Goal: Information Seeking & Learning: Find specific fact

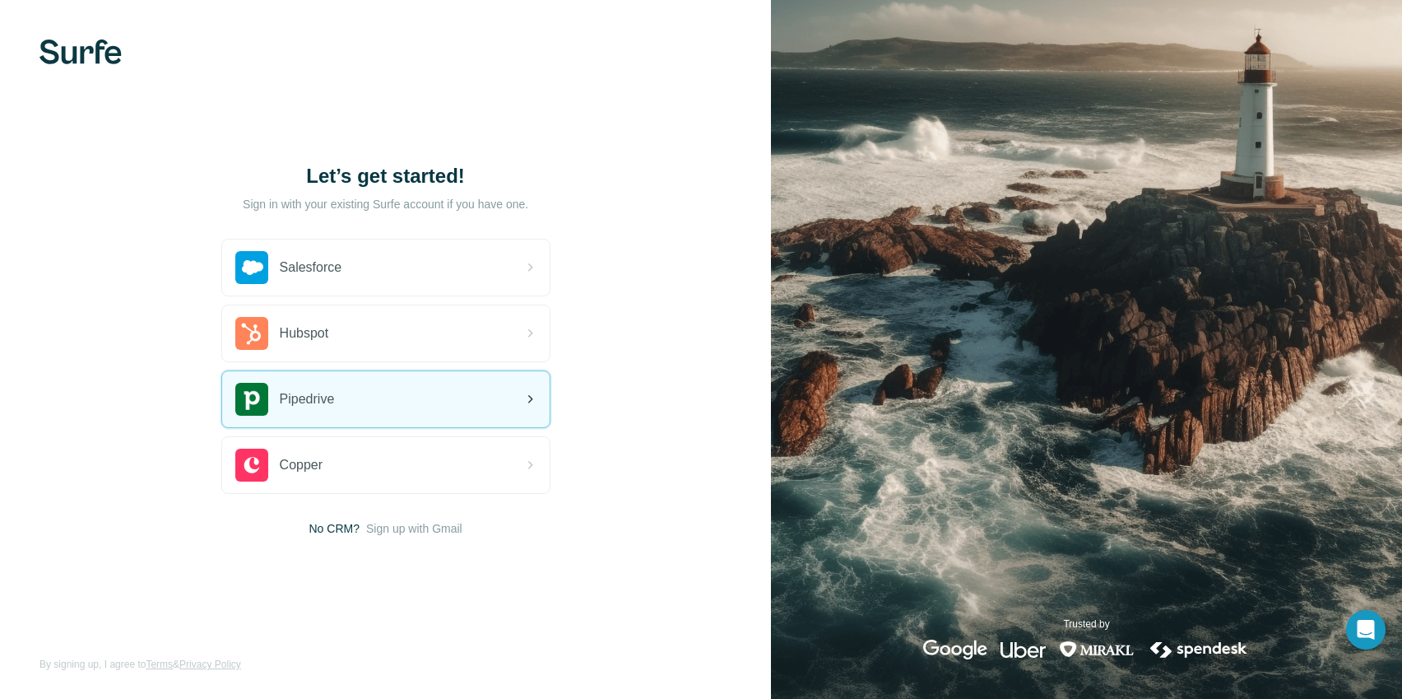
click at [394, 385] on div "Pipedrive" at bounding box center [385, 399] width 327 height 56
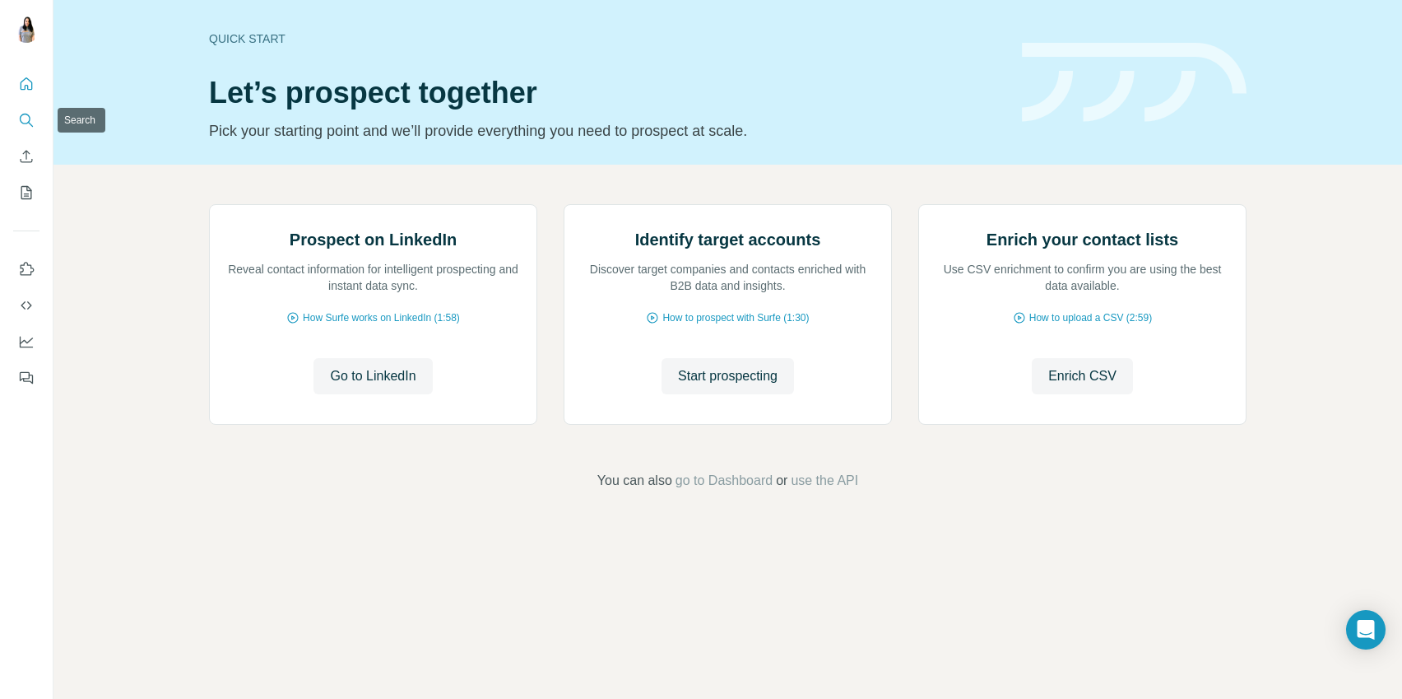
click at [30, 115] on icon "Search" at bounding box center [26, 120] width 16 height 16
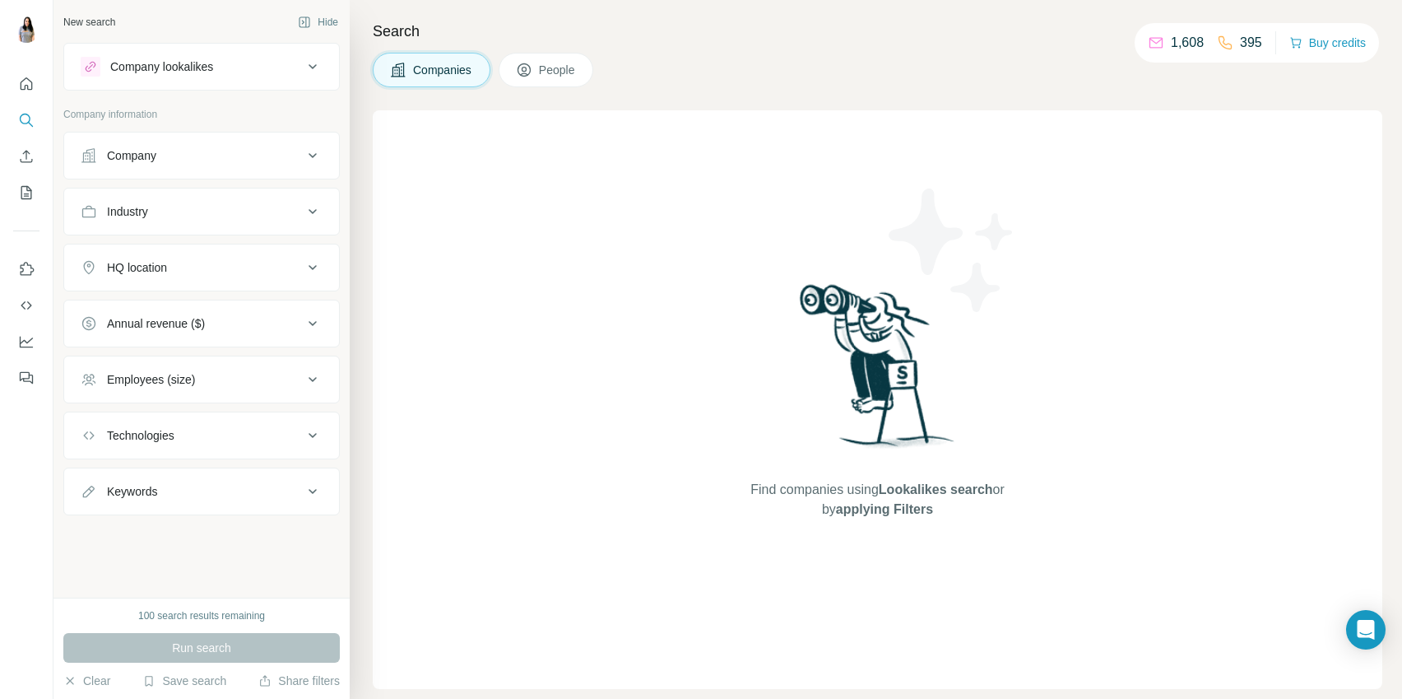
click at [310, 152] on icon at bounding box center [313, 156] width 20 height 20
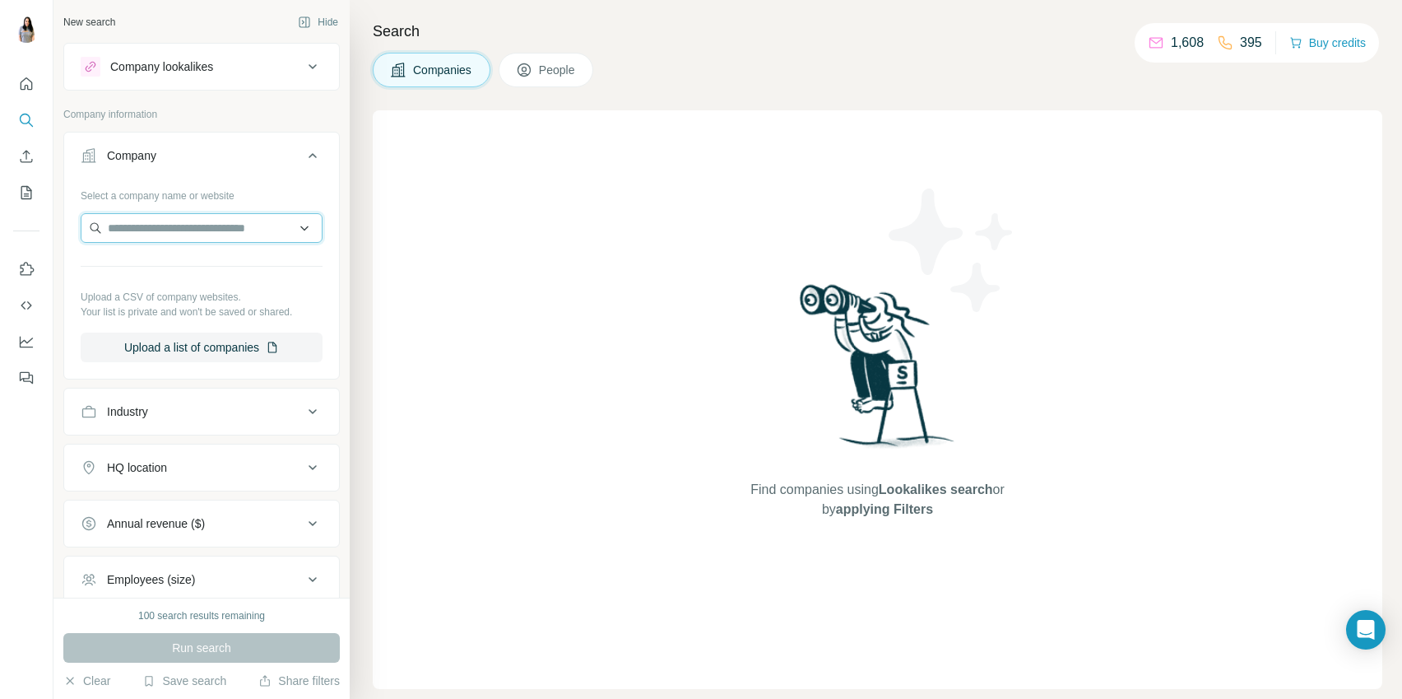
click at [233, 225] on input "text" at bounding box center [202, 228] width 242 height 30
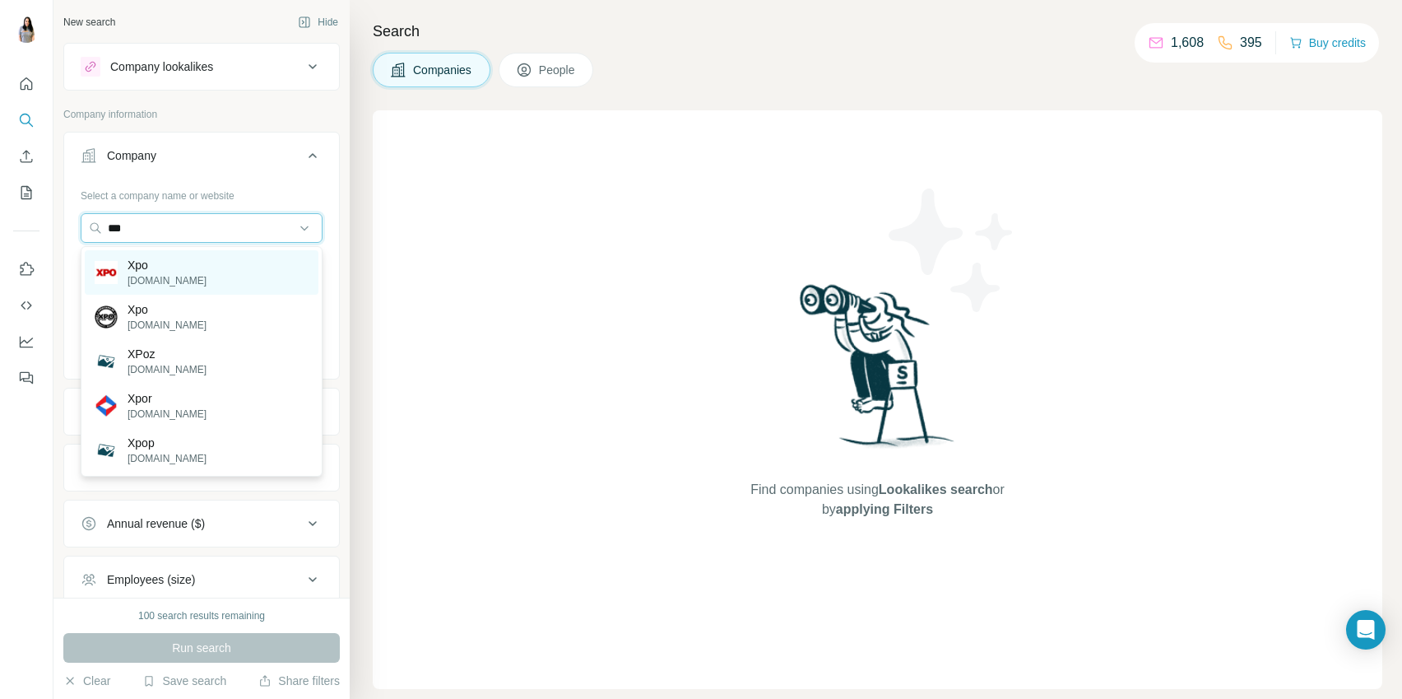
type input "***"
click at [235, 261] on div "Xpo [DOMAIN_NAME]" at bounding box center [202, 272] width 234 height 44
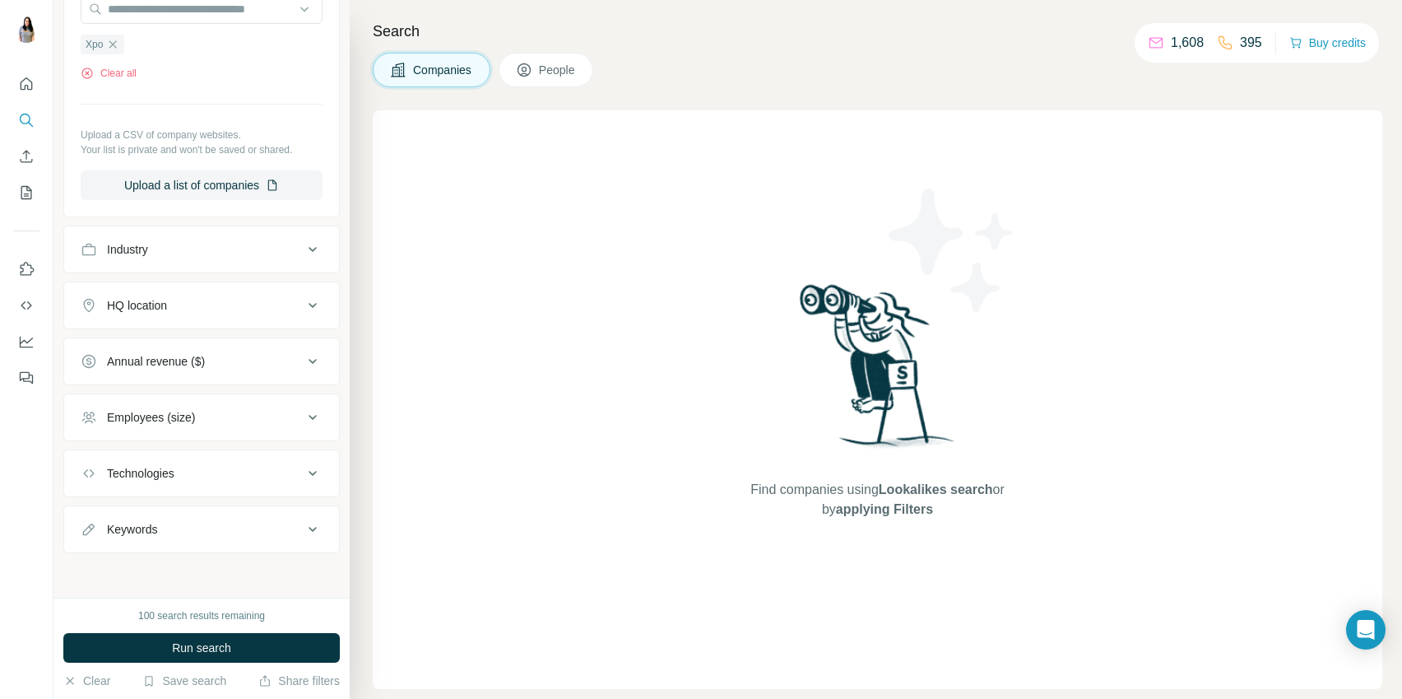
scroll to position [221, 0]
click at [242, 251] on div "Industry" at bounding box center [192, 247] width 222 height 16
click at [217, 289] on input at bounding box center [192, 289] width 203 height 18
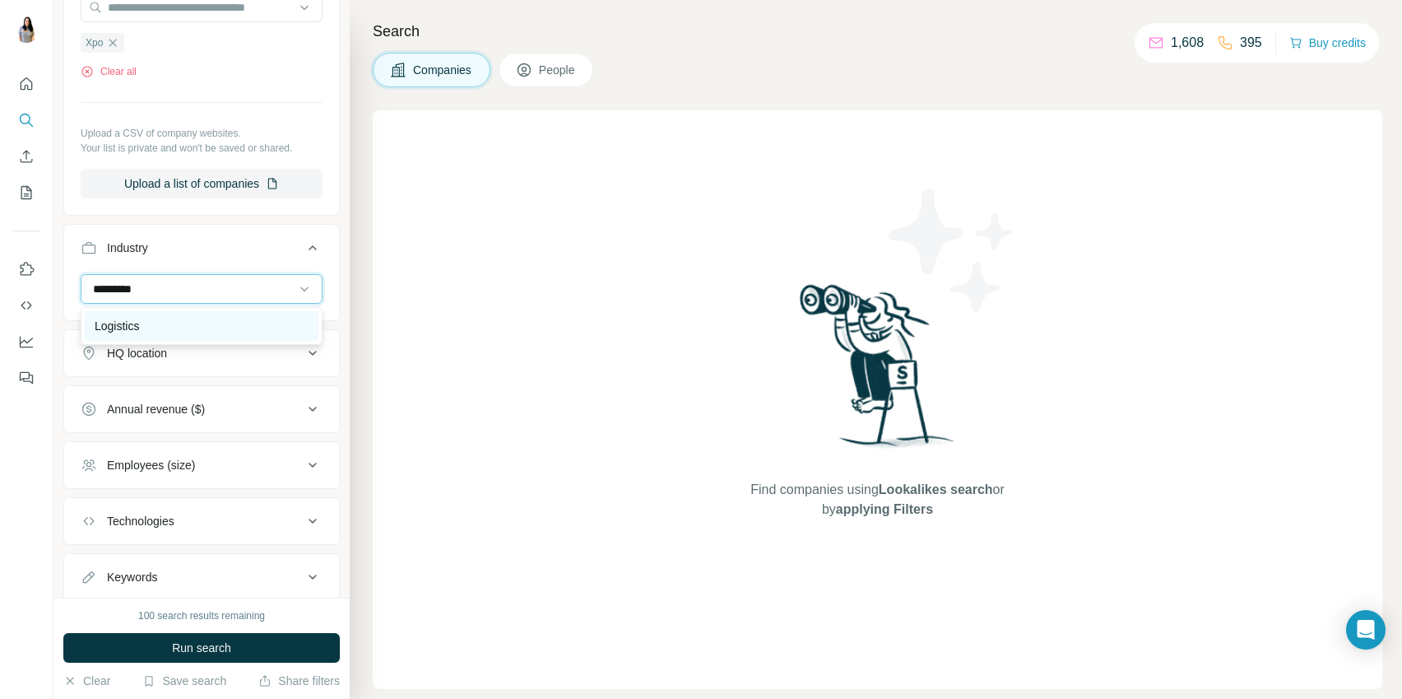
type input "*********"
click at [210, 323] on div "Logistics" at bounding box center [202, 326] width 214 height 16
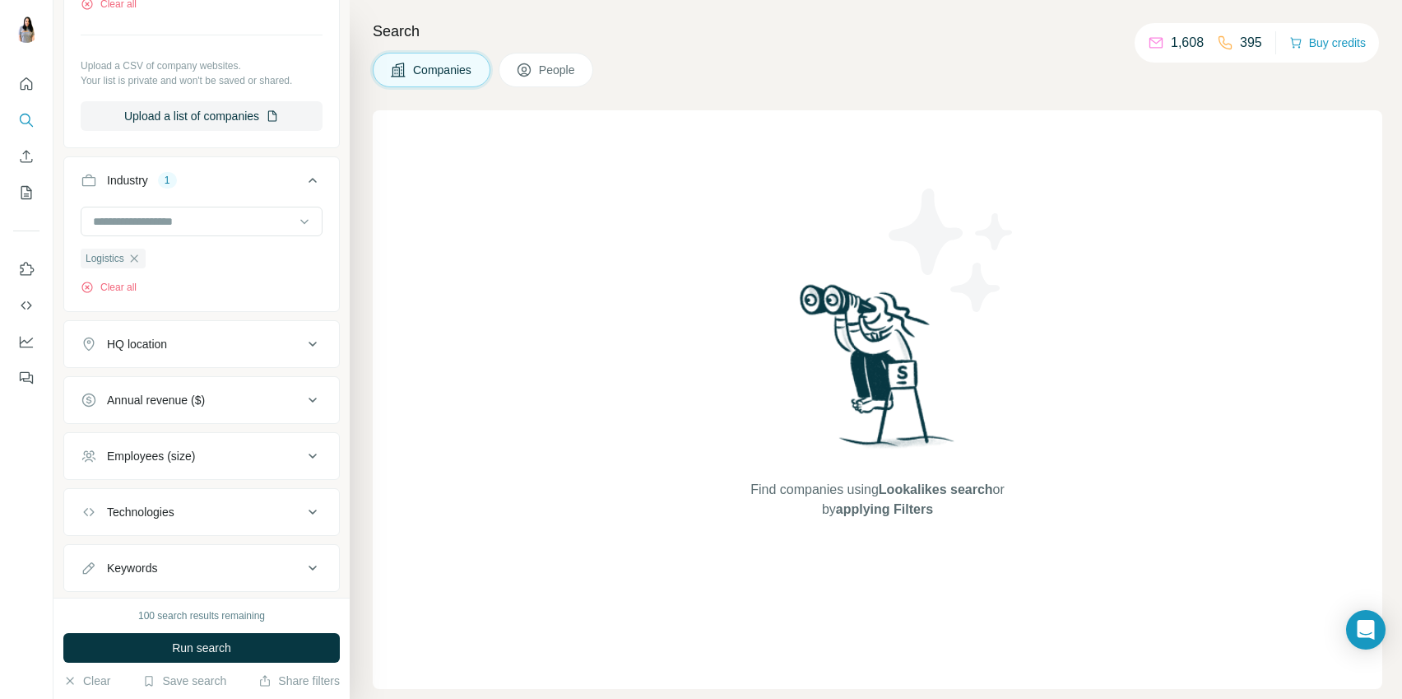
scroll to position [329, 0]
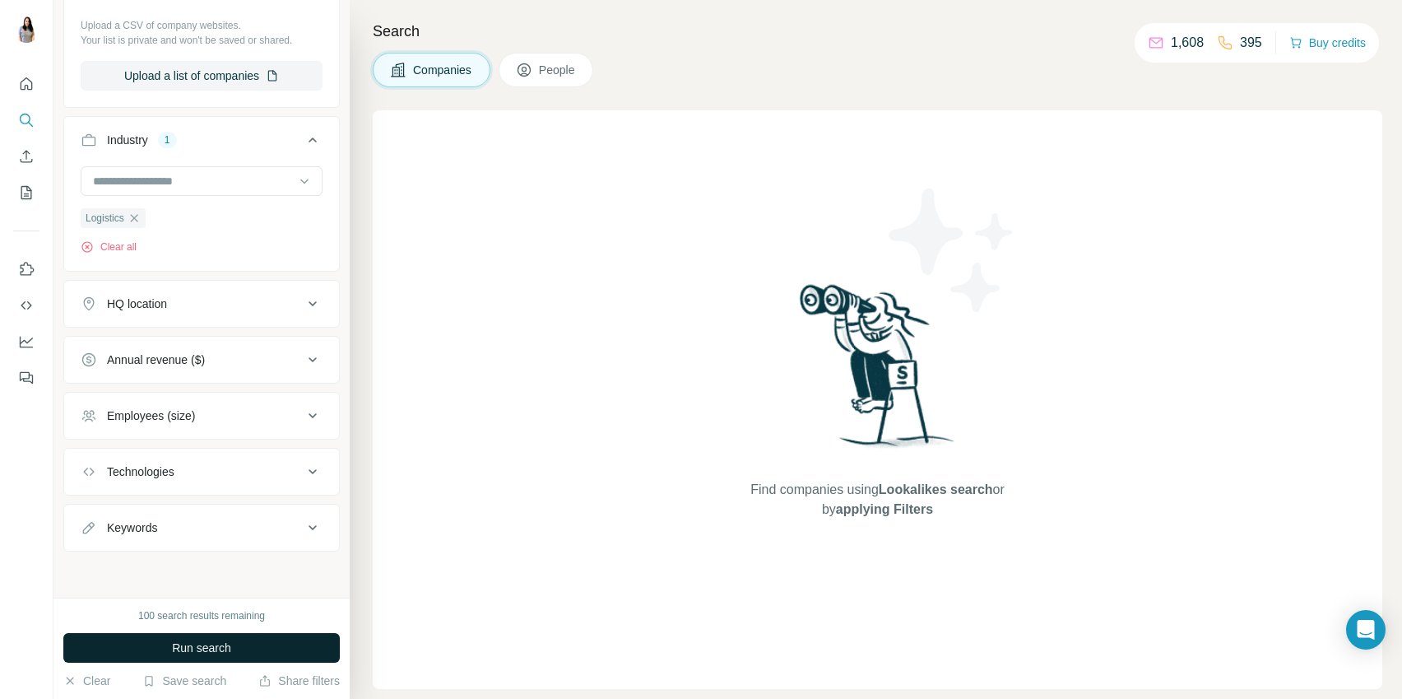
click at [196, 652] on span "Run search" at bounding box center [201, 647] width 59 height 16
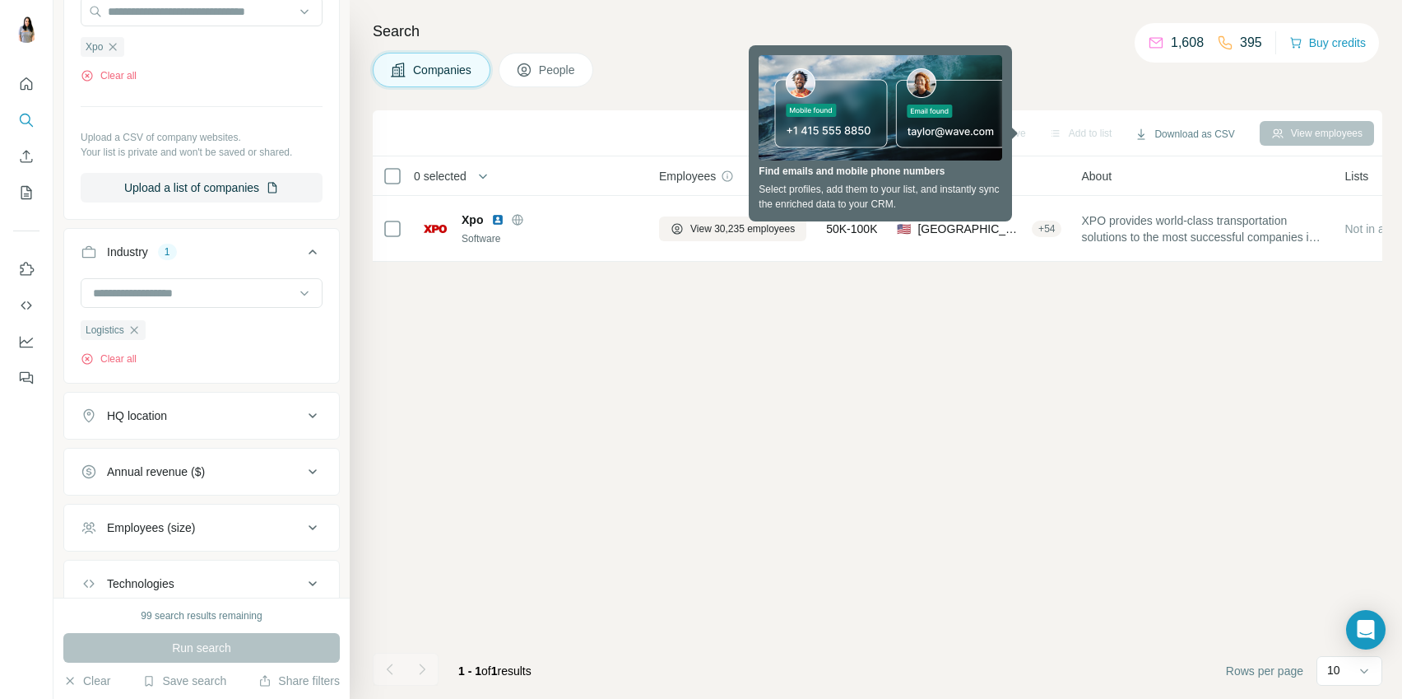
scroll to position [126, 0]
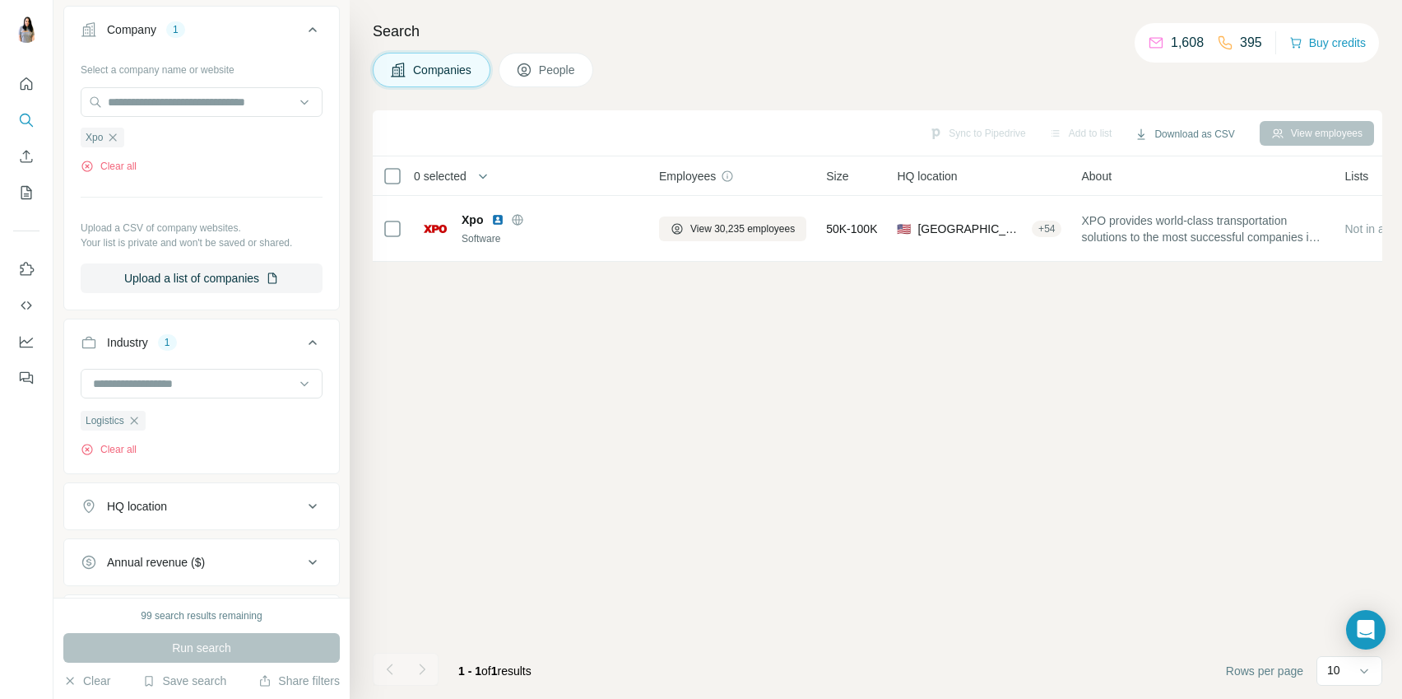
click at [546, 74] on span "People" at bounding box center [558, 70] width 38 height 16
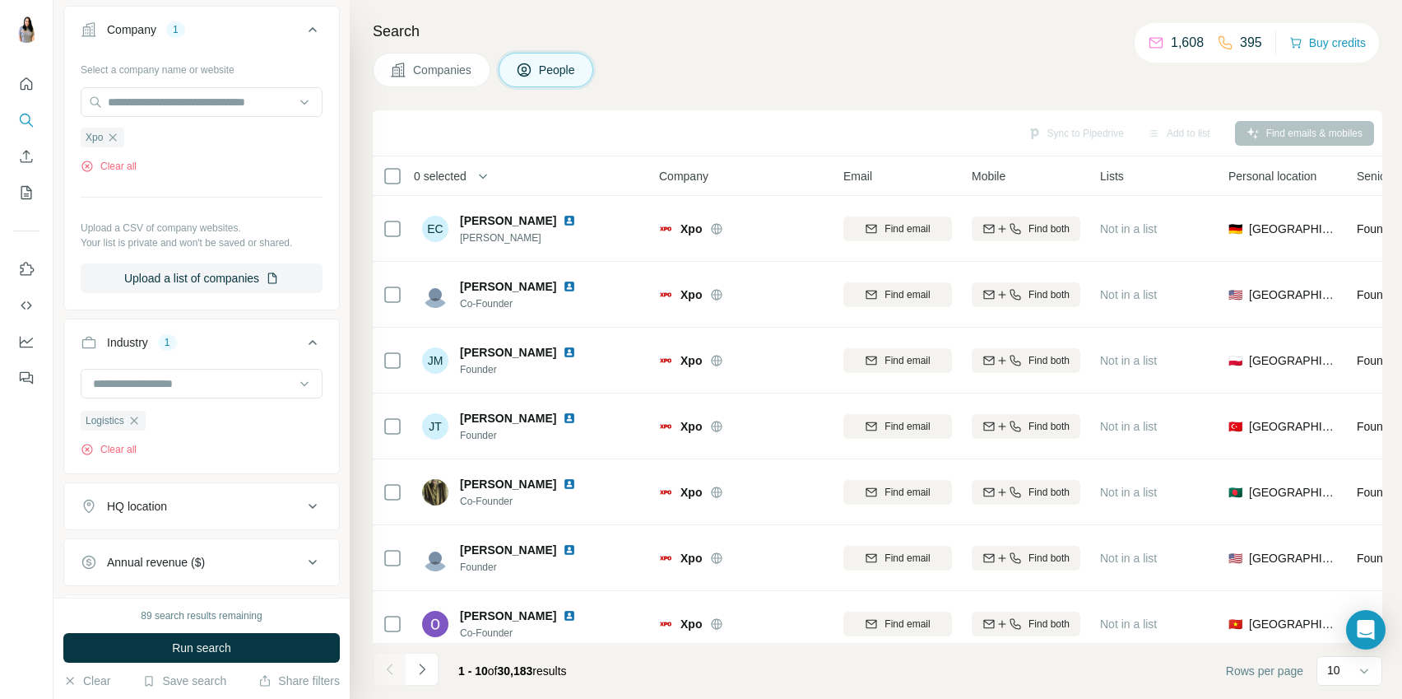
click at [317, 29] on icon at bounding box center [313, 30] width 20 height 20
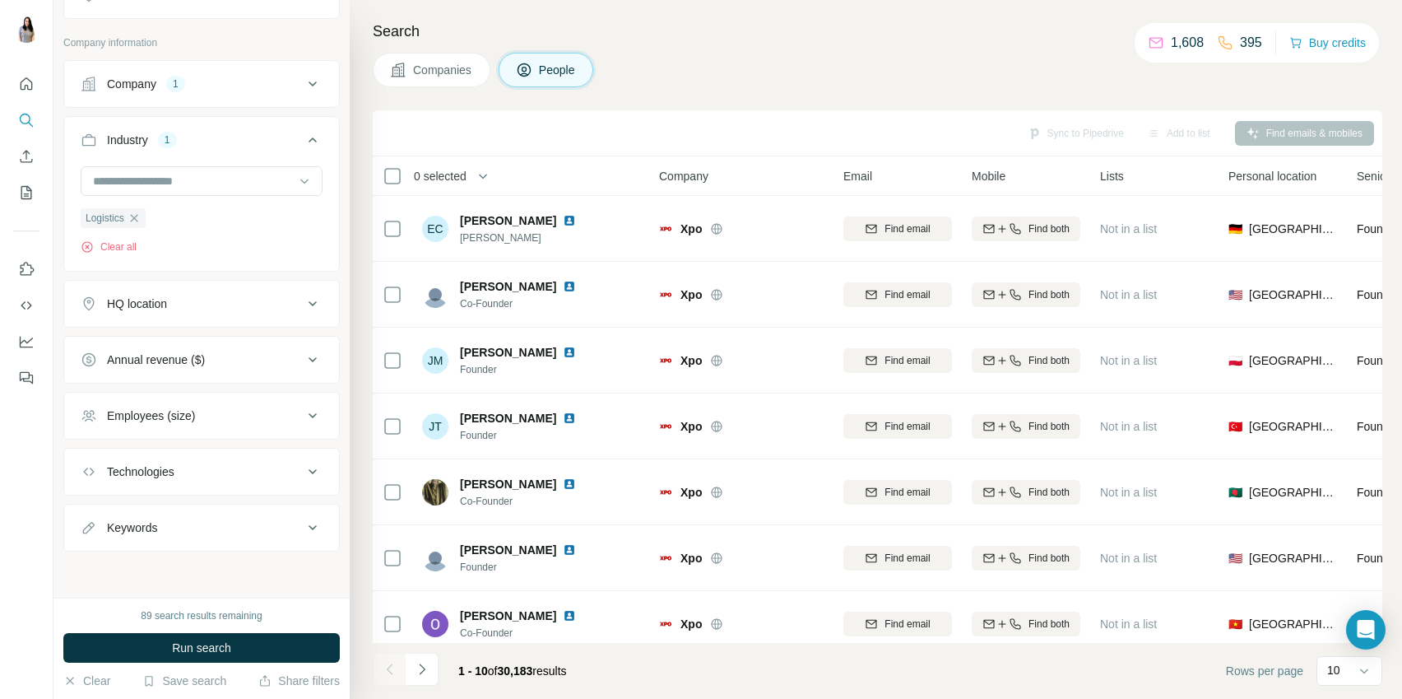
scroll to position [328, 0]
click at [313, 138] on icon at bounding box center [313, 140] width 20 height 20
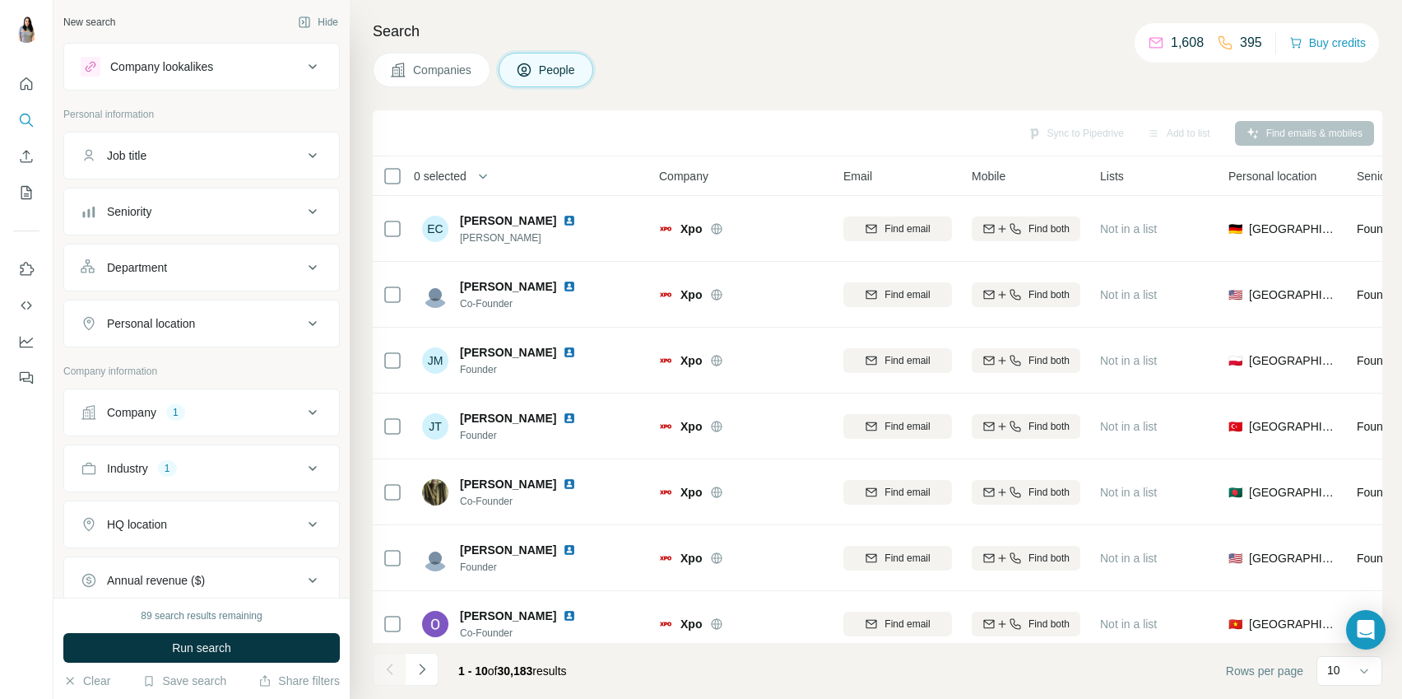
scroll to position [1, 0]
click at [313, 153] on icon at bounding box center [313, 155] width 20 height 20
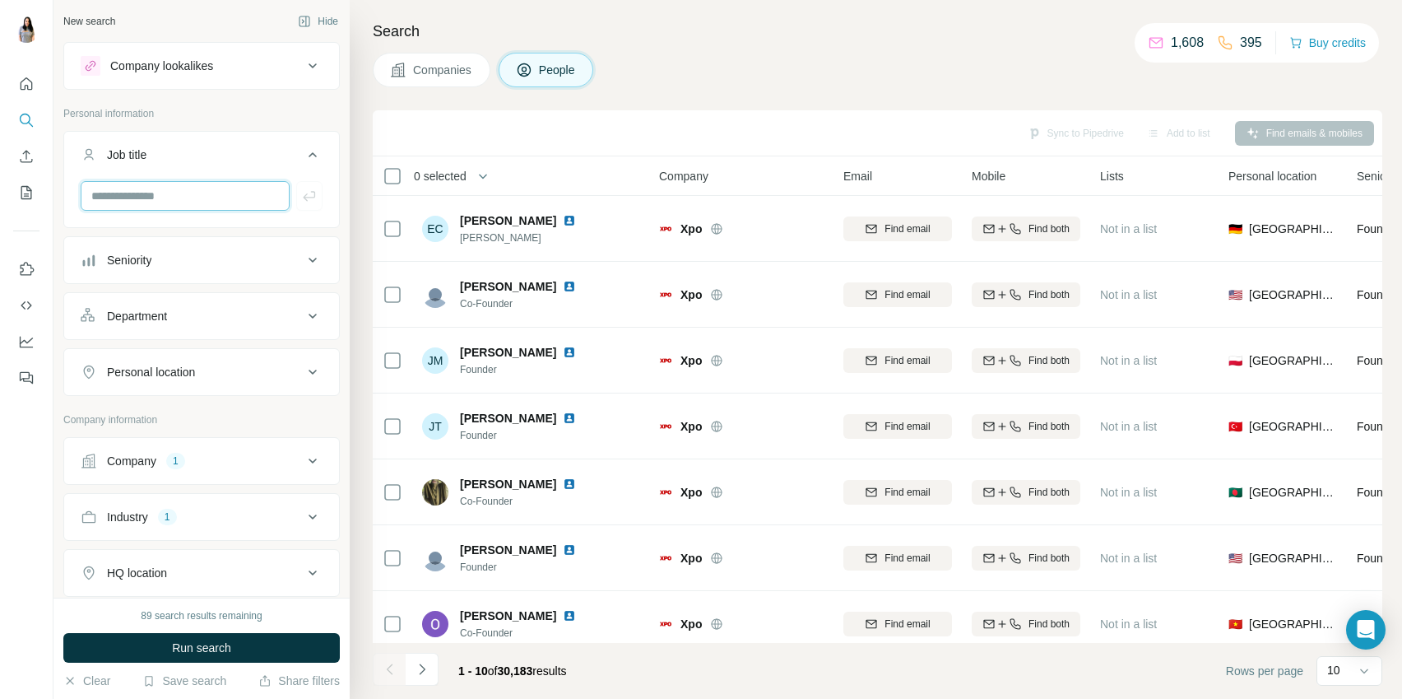
click at [260, 190] on input "text" at bounding box center [185, 196] width 209 height 30
type input "*********"
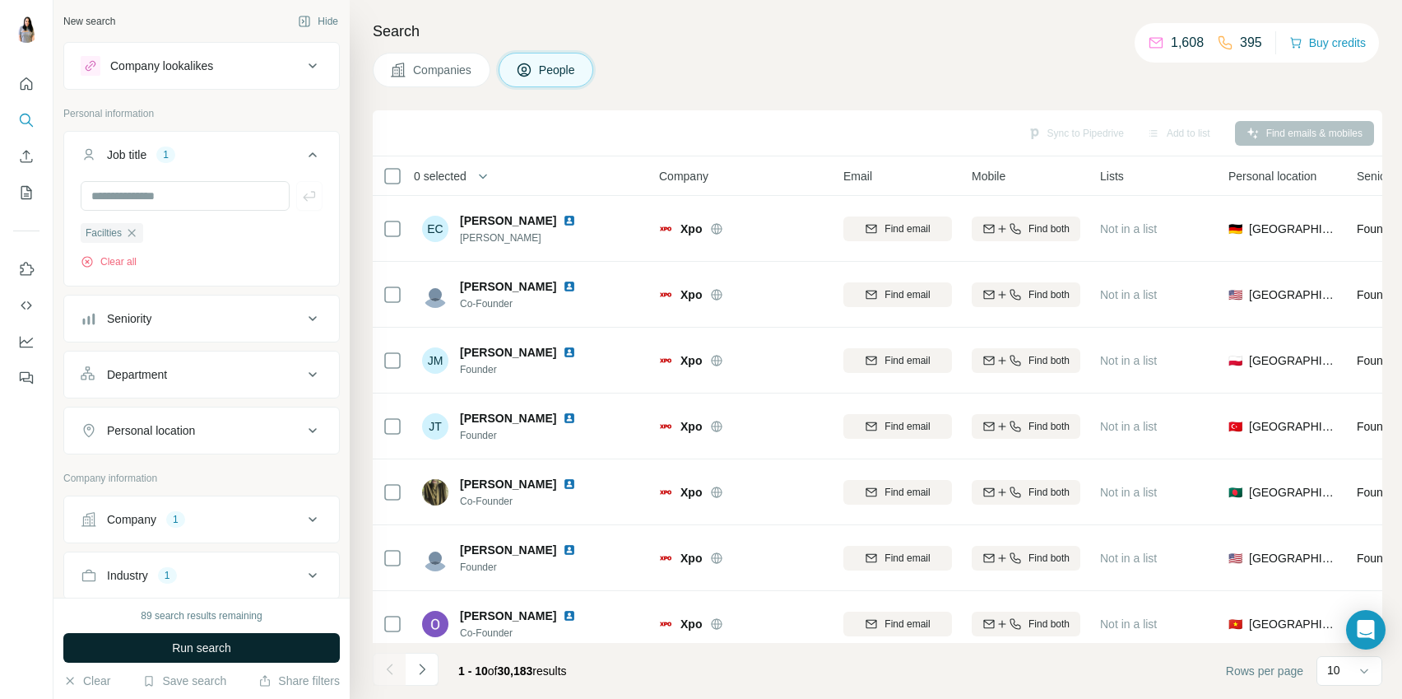
click at [221, 651] on span "Run search" at bounding box center [201, 647] width 59 height 16
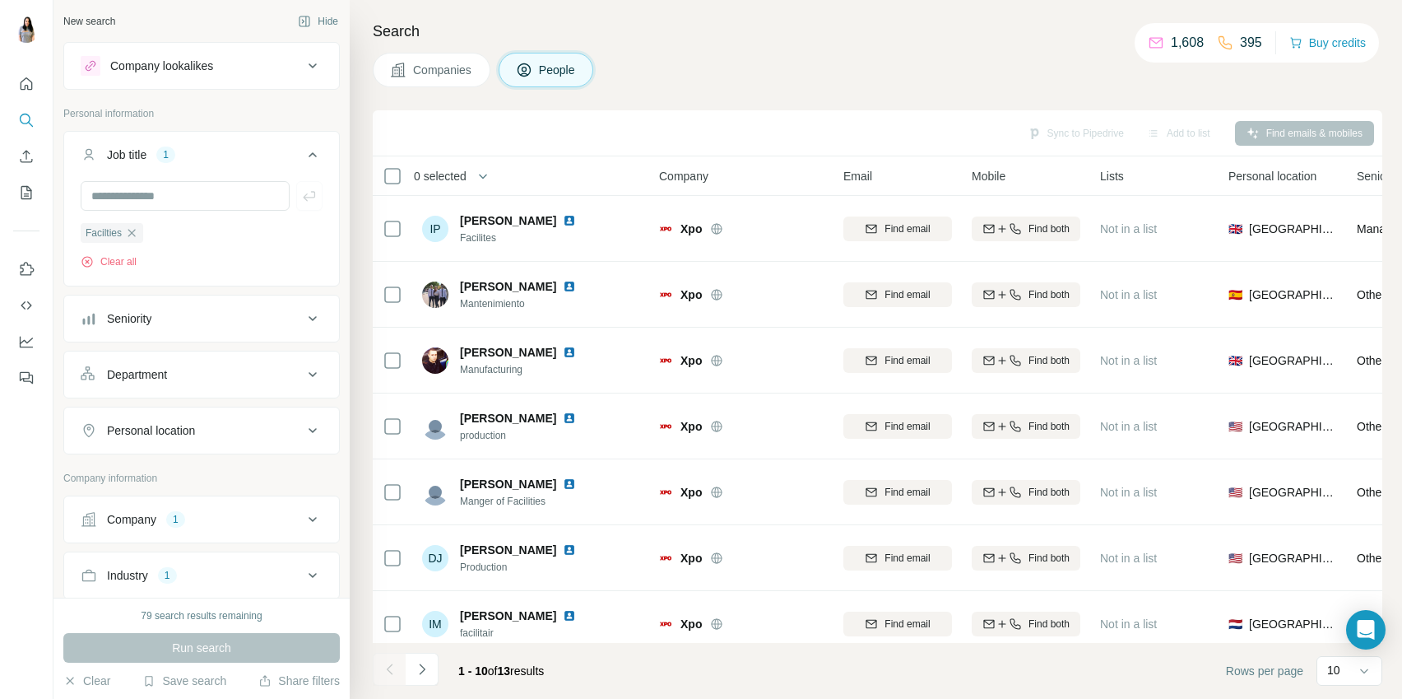
click at [266, 425] on div "Personal location" at bounding box center [192, 430] width 222 height 16
click at [226, 475] on input "text" at bounding box center [202, 472] width 242 height 30
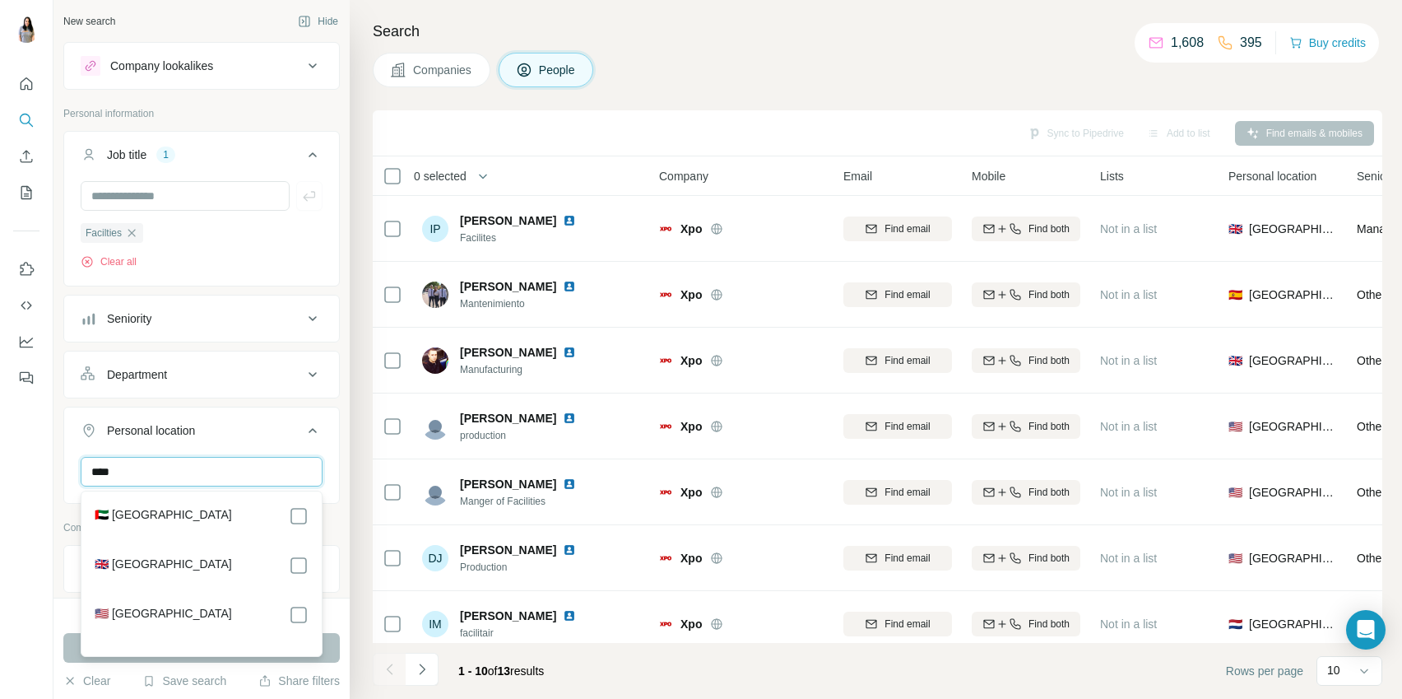
type input "****"
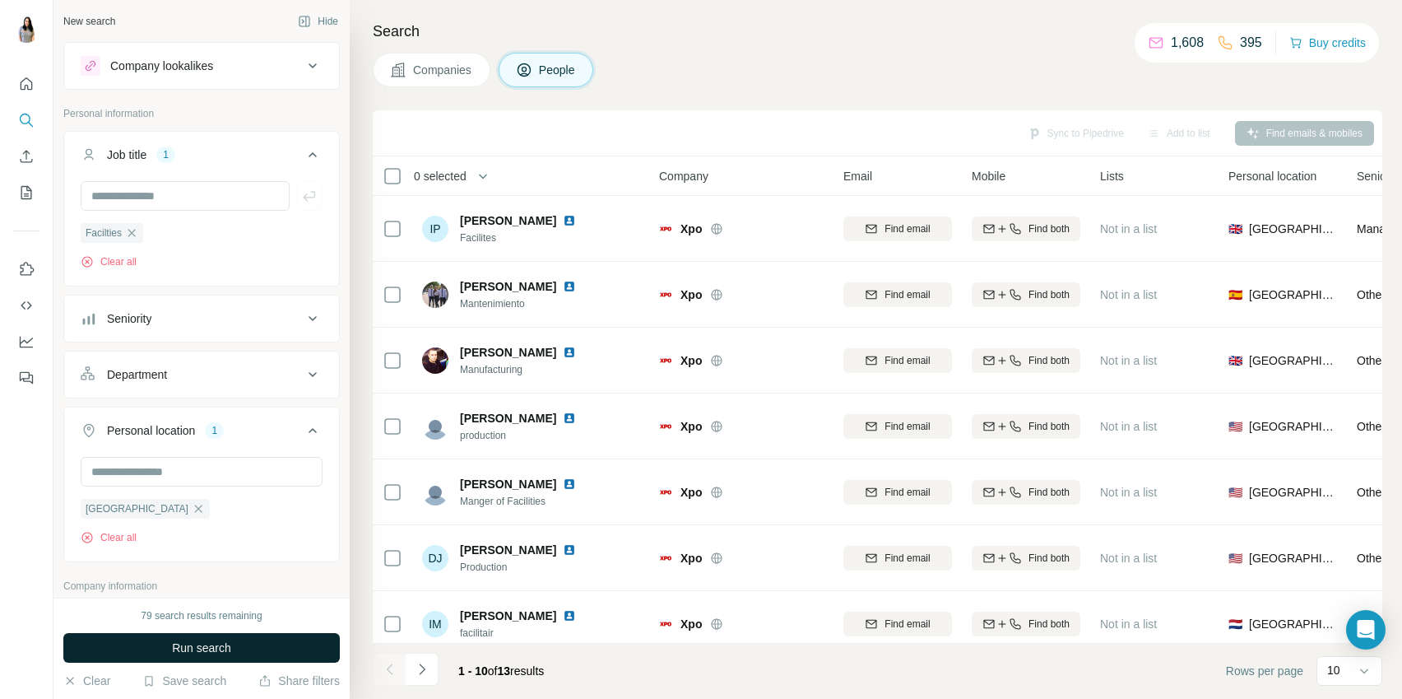
click at [336, 641] on button "Run search" at bounding box center [201, 648] width 276 height 30
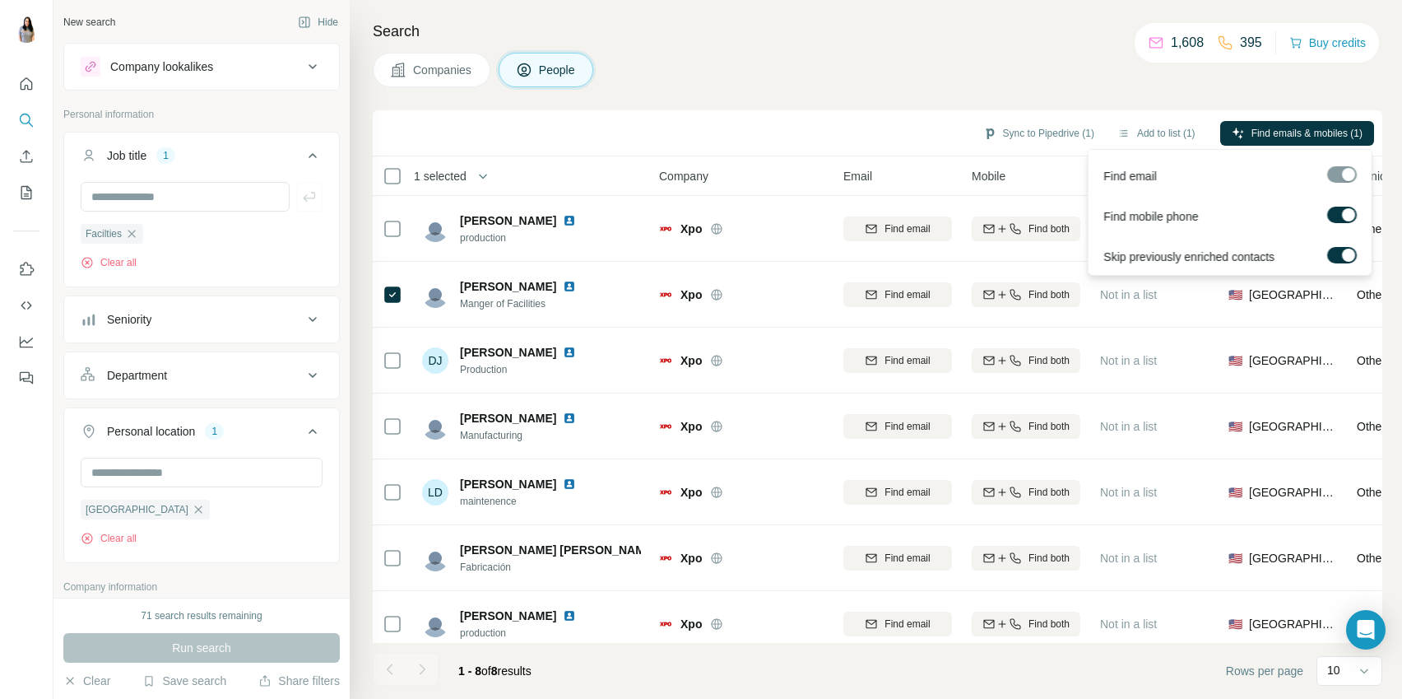
click at [1340, 174] on div at bounding box center [1342, 174] width 30 height 16
click at [1242, 132] on button "Find emails & mobiles (1)" at bounding box center [1297, 133] width 154 height 25
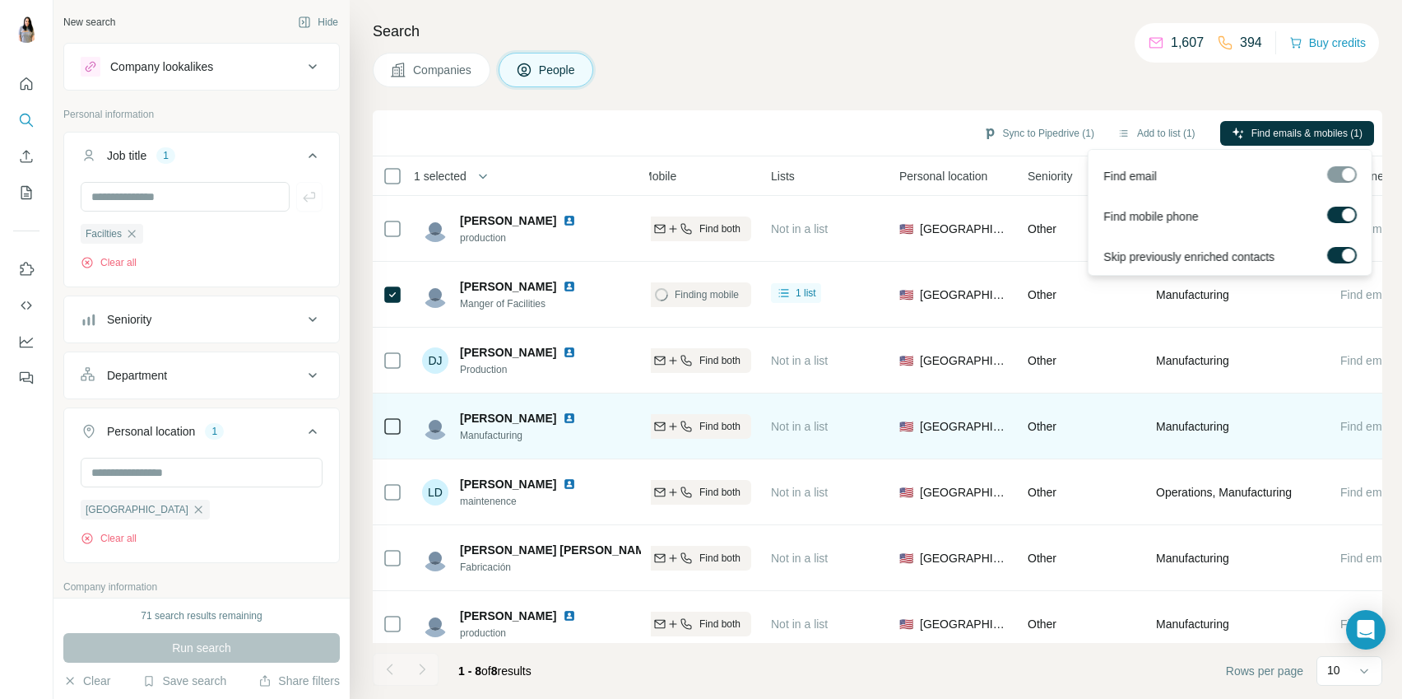
scroll to position [0, 406]
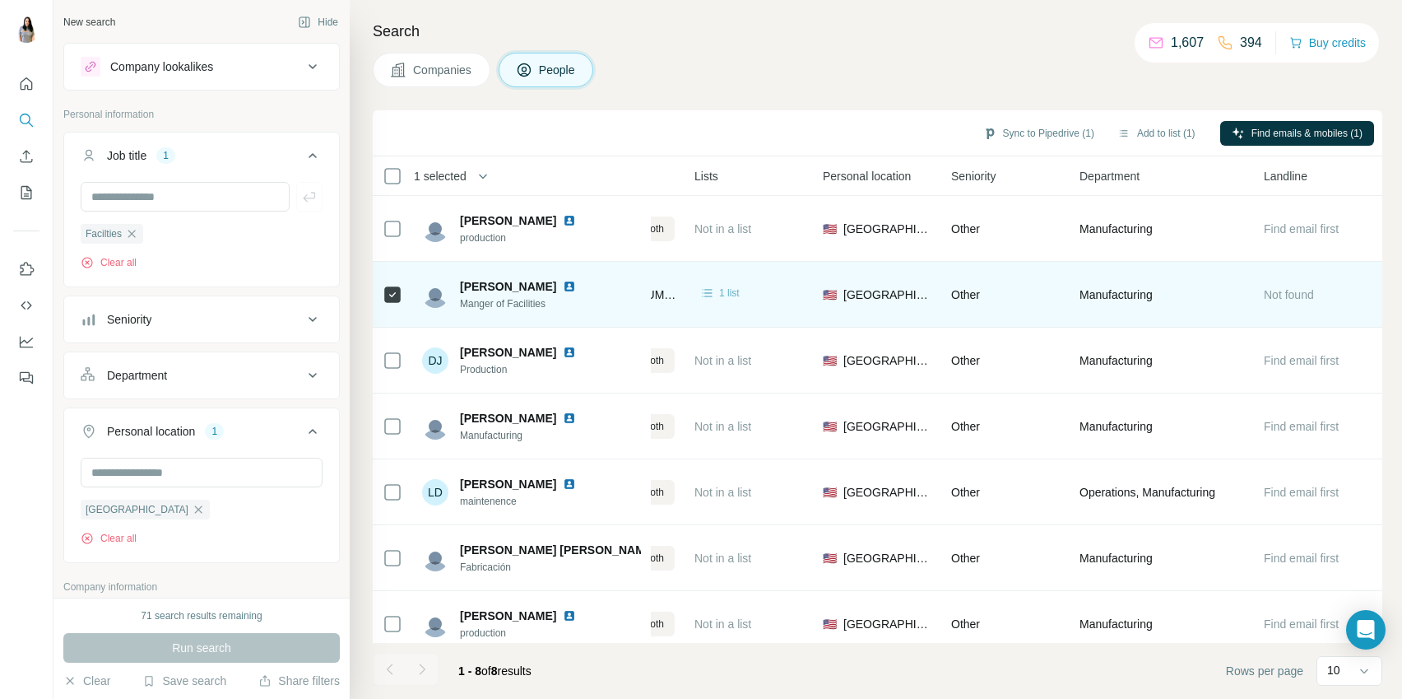
click at [726, 290] on span "1 list" at bounding box center [729, 293] width 21 height 15
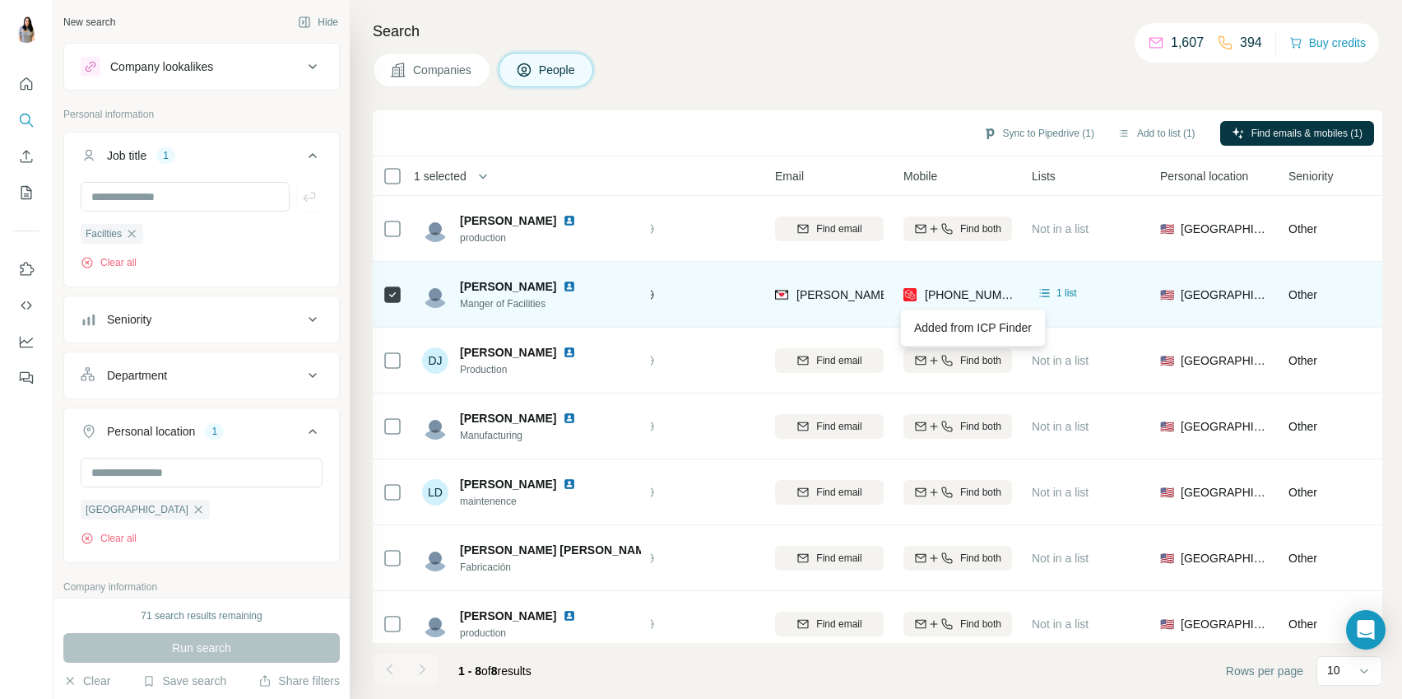
scroll to position [0, 0]
